Goal: Task Accomplishment & Management: Manage account settings

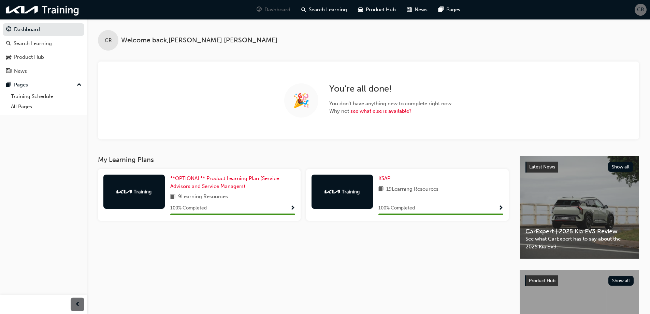
click at [281, 31] on div "CR Welcome back , Christopher Reid" at bounding box center [368, 34] width 563 height 31
click at [639, 10] on span "CR" at bounding box center [640, 10] width 7 height 8
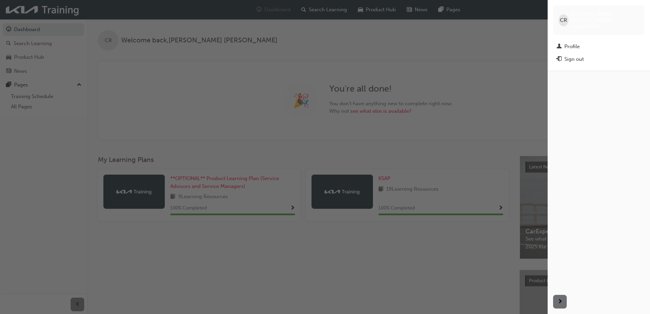
click at [494, 56] on div "button" at bounding box center [274, 157] width 548 height 314
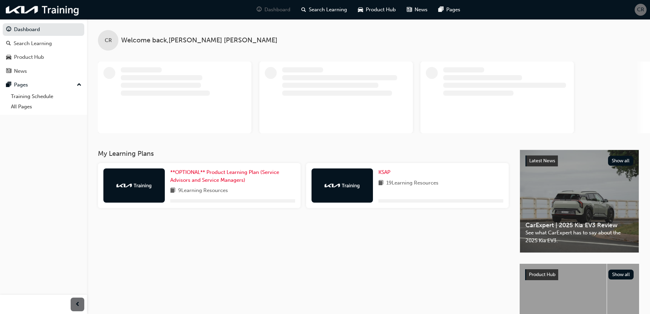
click at [639, 8] on span "CR" at bounding box center [640, 10] width 7 height 8
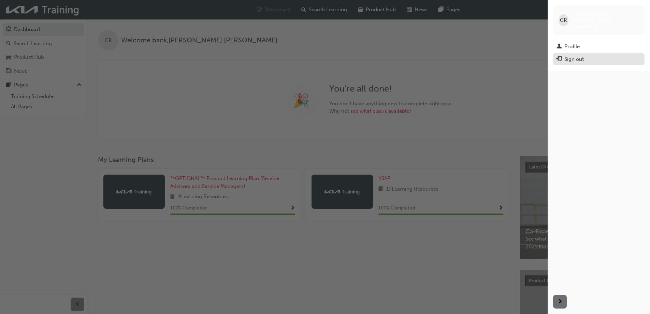
click at [592, 55] on div "Sign out" at bounding box center [598, 59] width 85 height 9
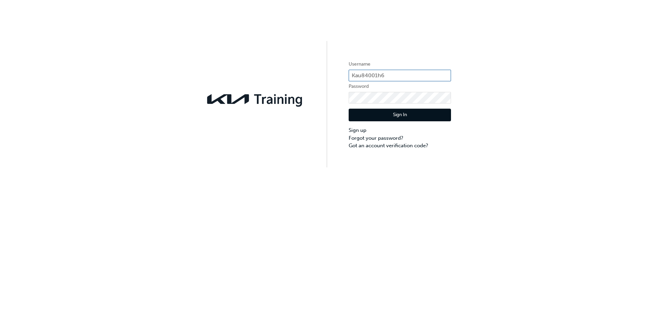
click at [370, 75] on input "Kau84001h6" at bounding box center [400, 76] width 102 height 12
click at [386, 75] on input "Kau84001h6" at bounding box center [400, 76] width 102 height 12
type input "Kau84001l4"
click button "Sign In" at bounding box center [400, 114] width 102 height 13
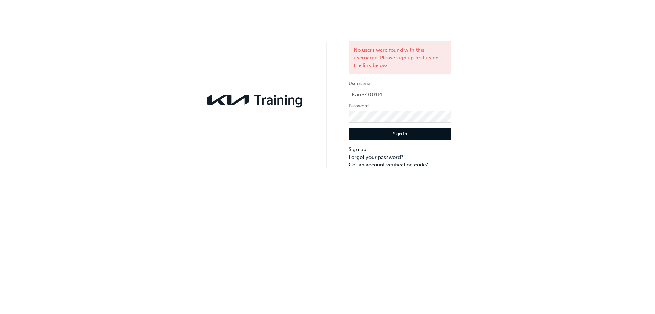
click at [395, 124] on div "Sign In Sign up Forgot your password? Got an account verification code?" at bounding box center [400, 145] width 102 height 46
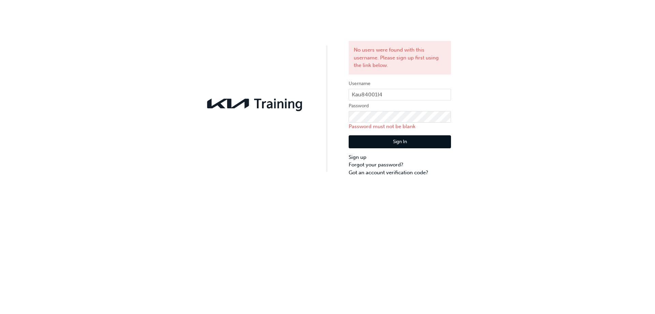
click at [454, 61] on div "No users were found with this username. Please sign up first using the link bel…" at bounding box center [327, 88] width 655 height 176
click at [436, 97] on input "Kau84001l4" at bounding box center [400, 95] width 102 height 12
type input "Kau84001h6"
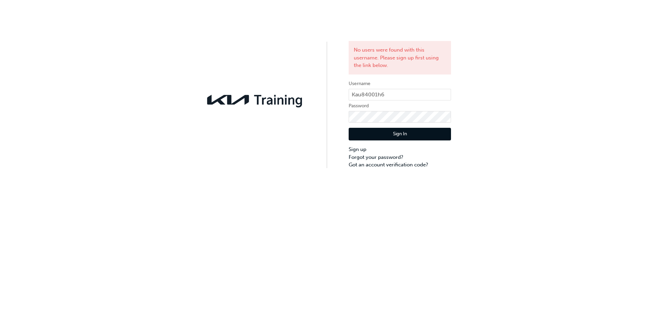
click at [409, 132] on button "Sign In" at bounding box center [400, 134] width 102 height 13
